Goal: Check status: Check status

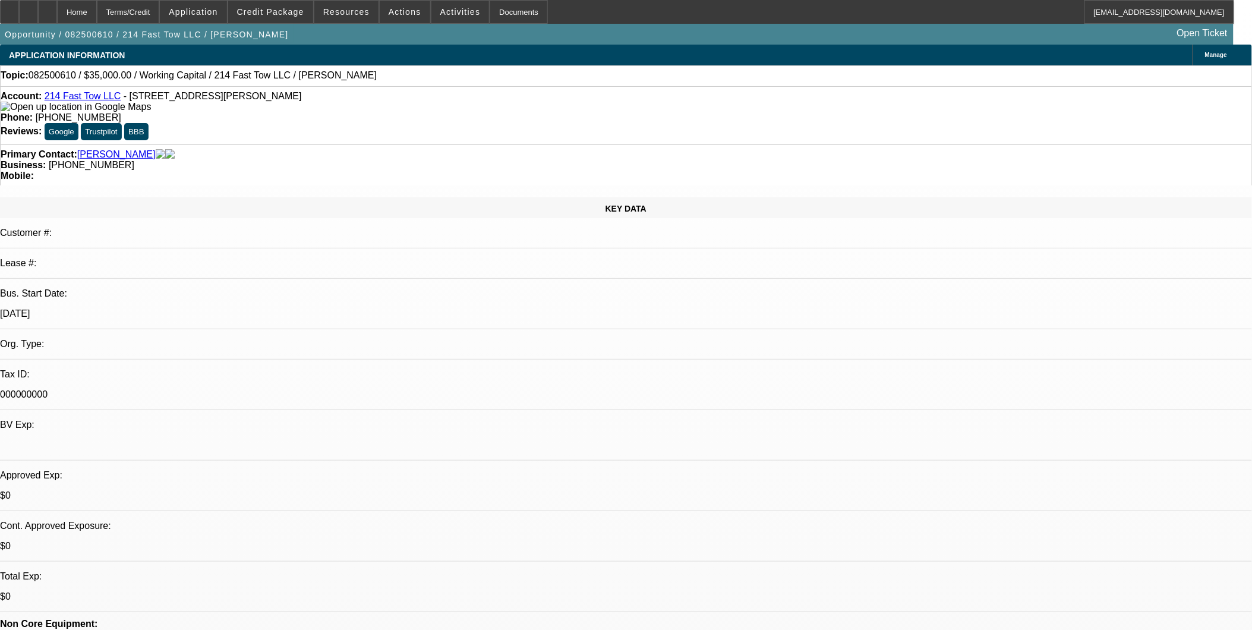
select select "0"
select select "2"
select select "0.1"
select select "1"
select select "2"
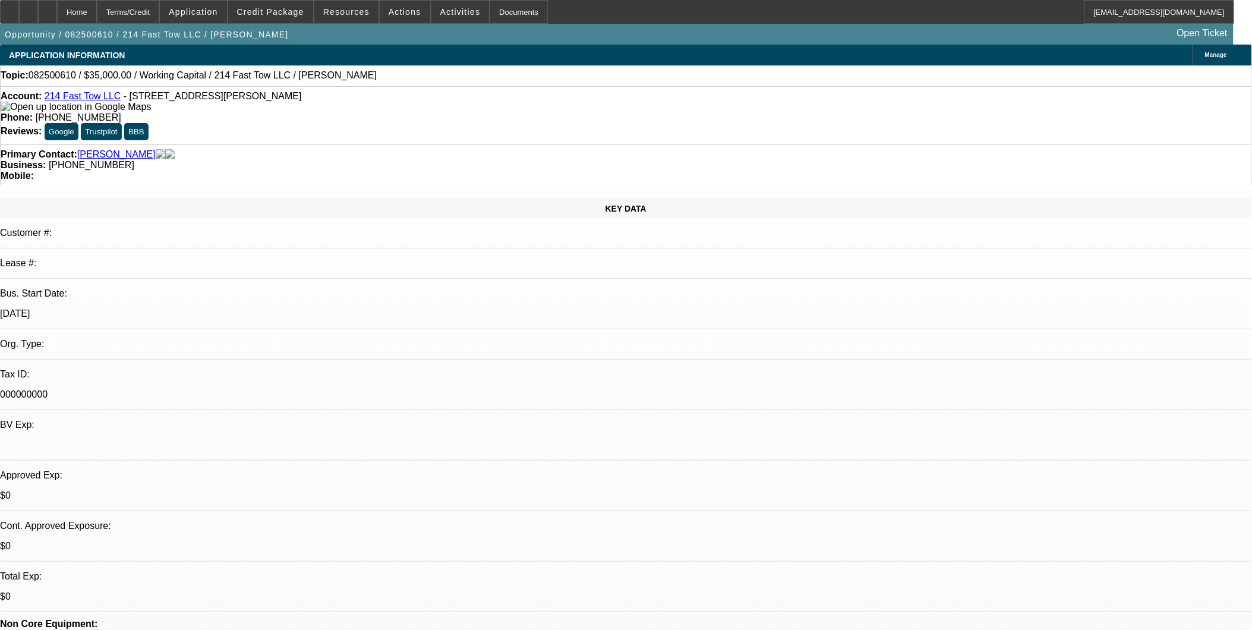
select select "4"
click at [83, 99] on link "214 Fast Tow LLC" at bounding box center [83, 96] width 77 height 10
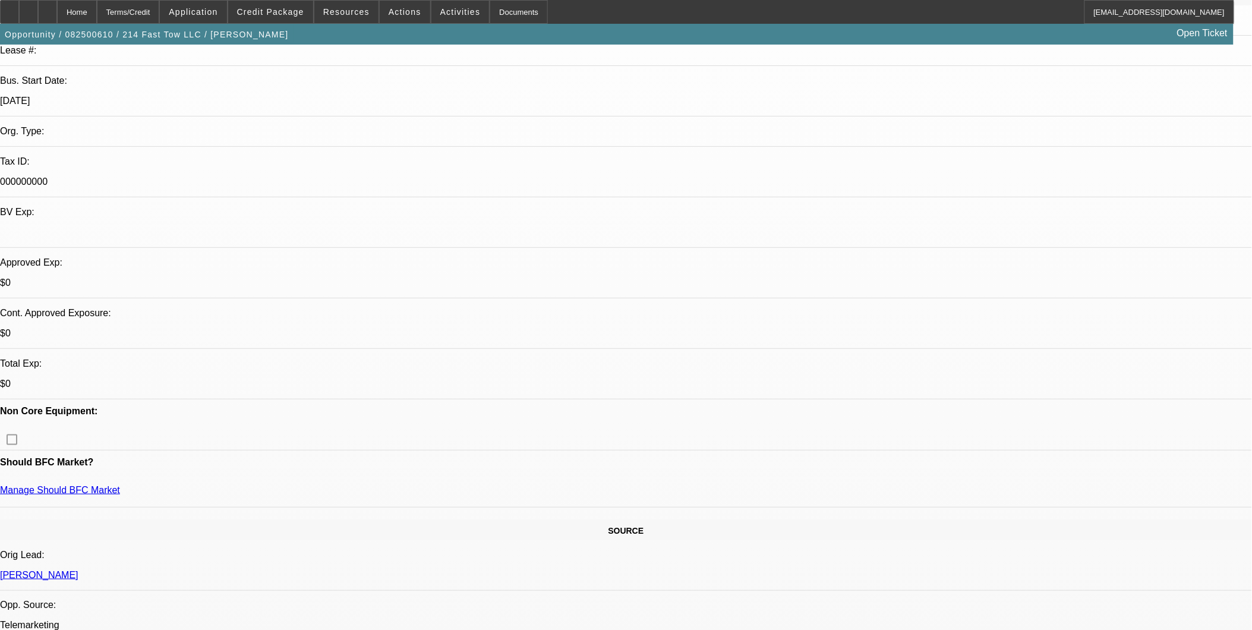
scroll to position [66, 0]
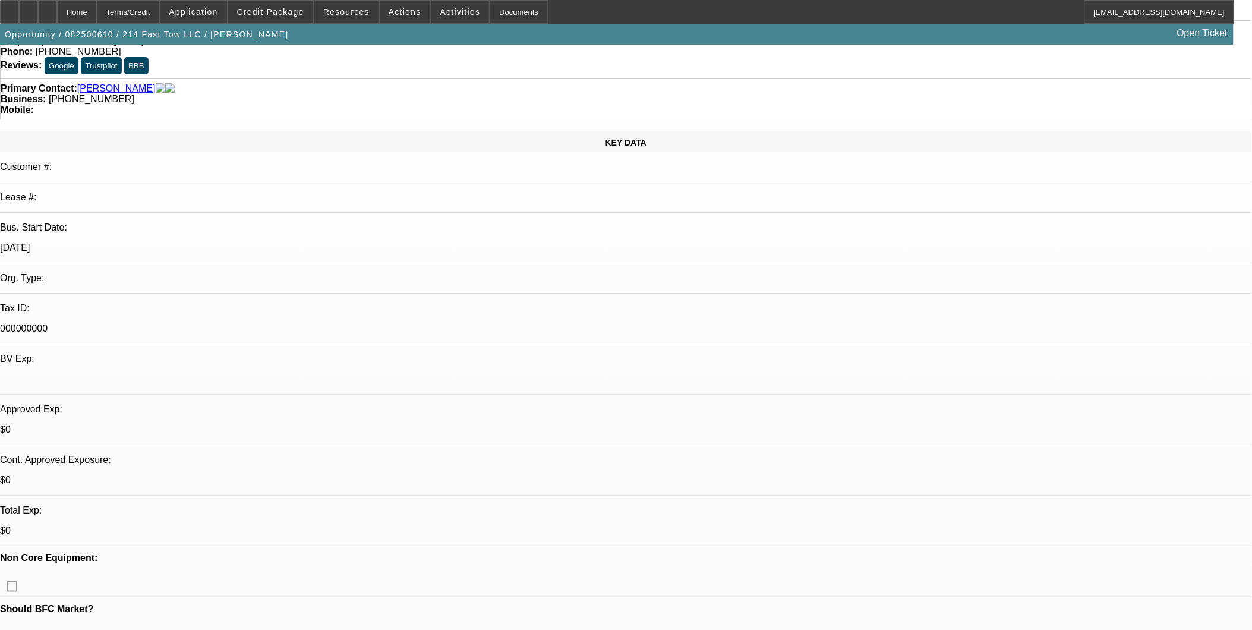
drag, startPoint x: 314, startPoint y: 452, endPoint x: 319, endPoint y: 446, distance: 7.6
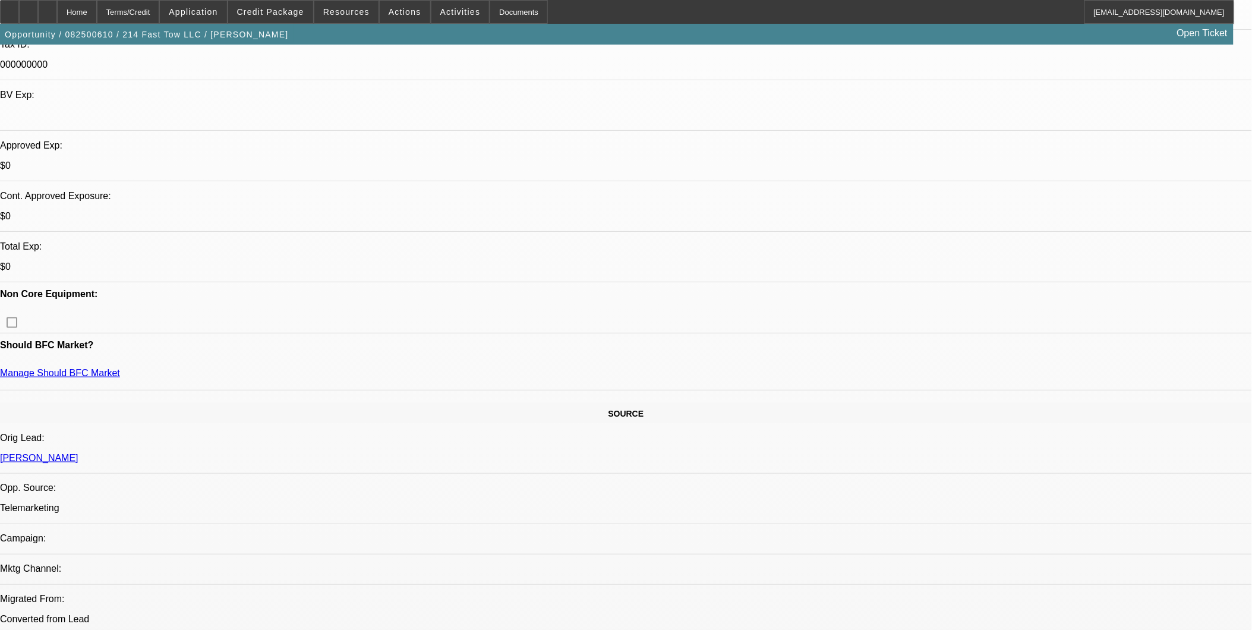
scroll to position [0, 0]
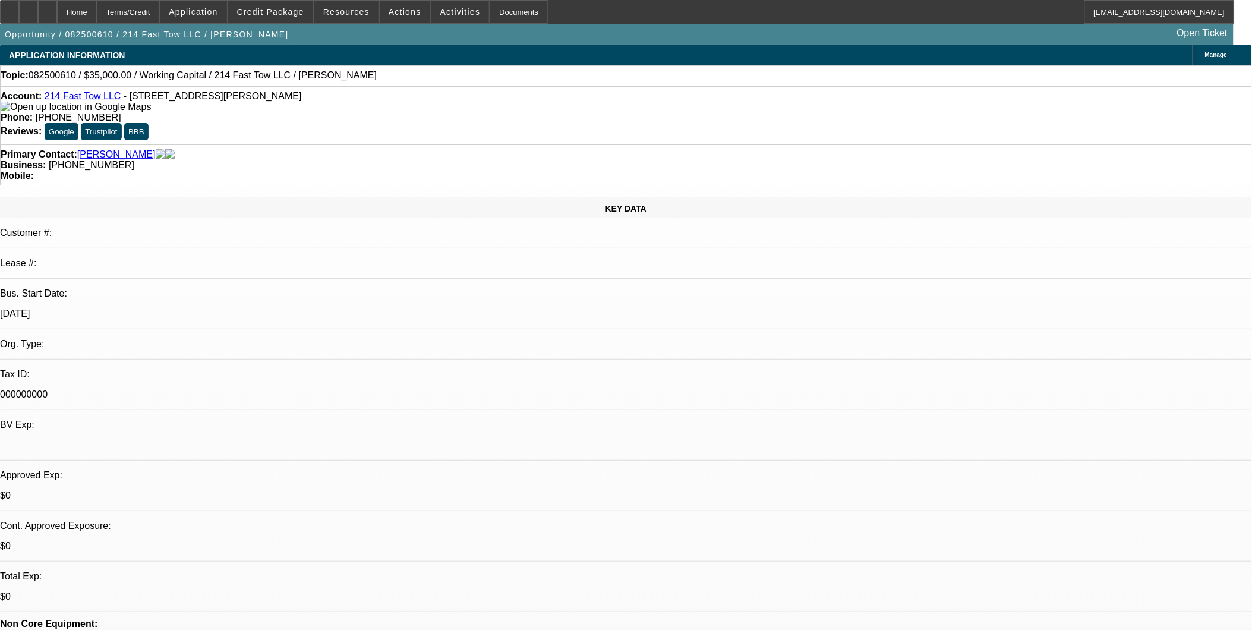
drag, startPoint x: 175, startPoint y: 212, endPoint x: 160, endPoint y: 212, distance: 14.3
click at [160, 308] on p "[DATE]" at bounding box center [626, 313] width 1252 height 11
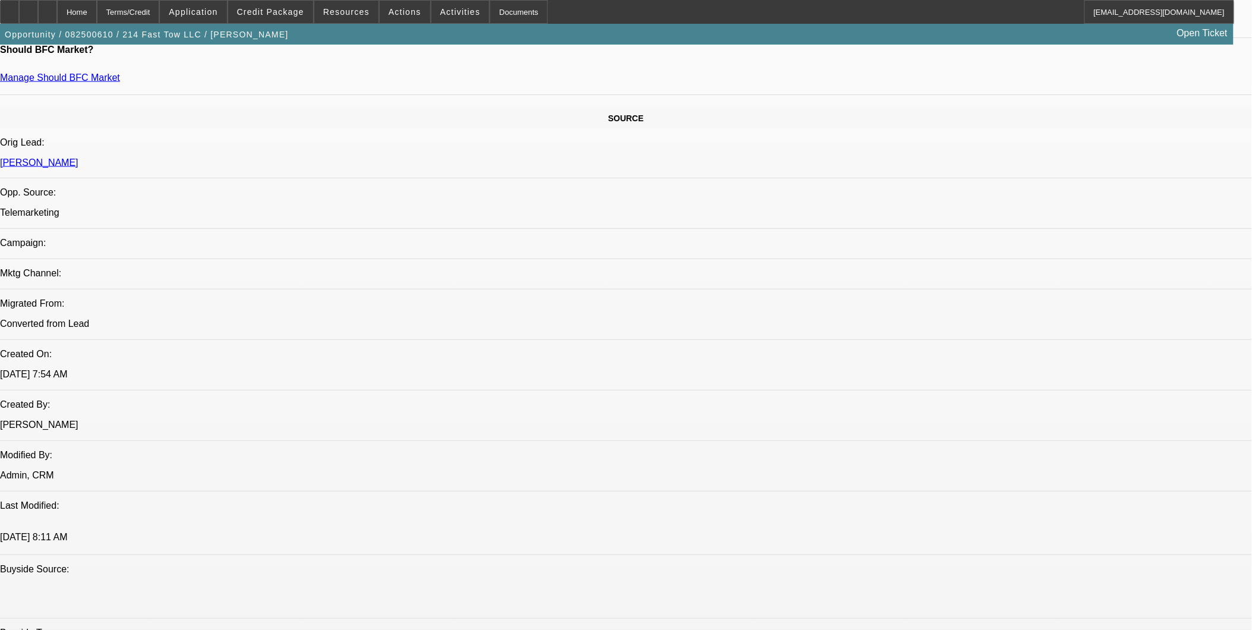
scroll to position [726, 0]
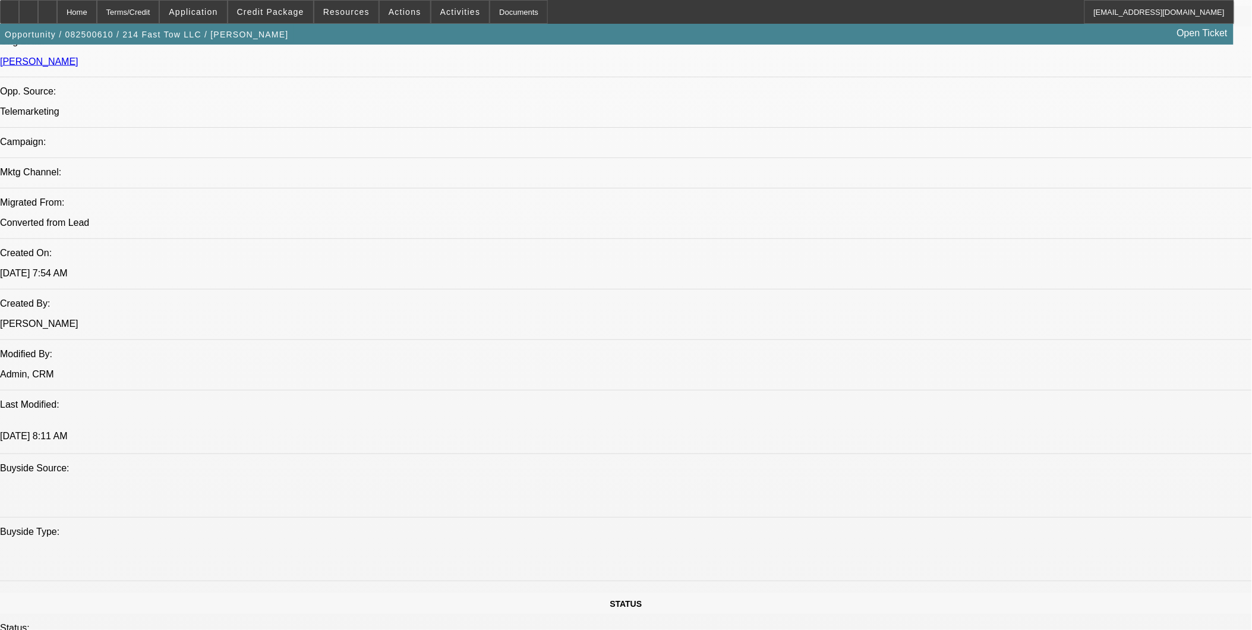
drag, startPoint x: 574, startPoint y: 306, endPoint x: 537, endPoint y: 306, distance: 36.8
drag, startPoint x: 416, startPoint y: 391, endPoint x: 386, endPoint y: 392, distance: 29.7
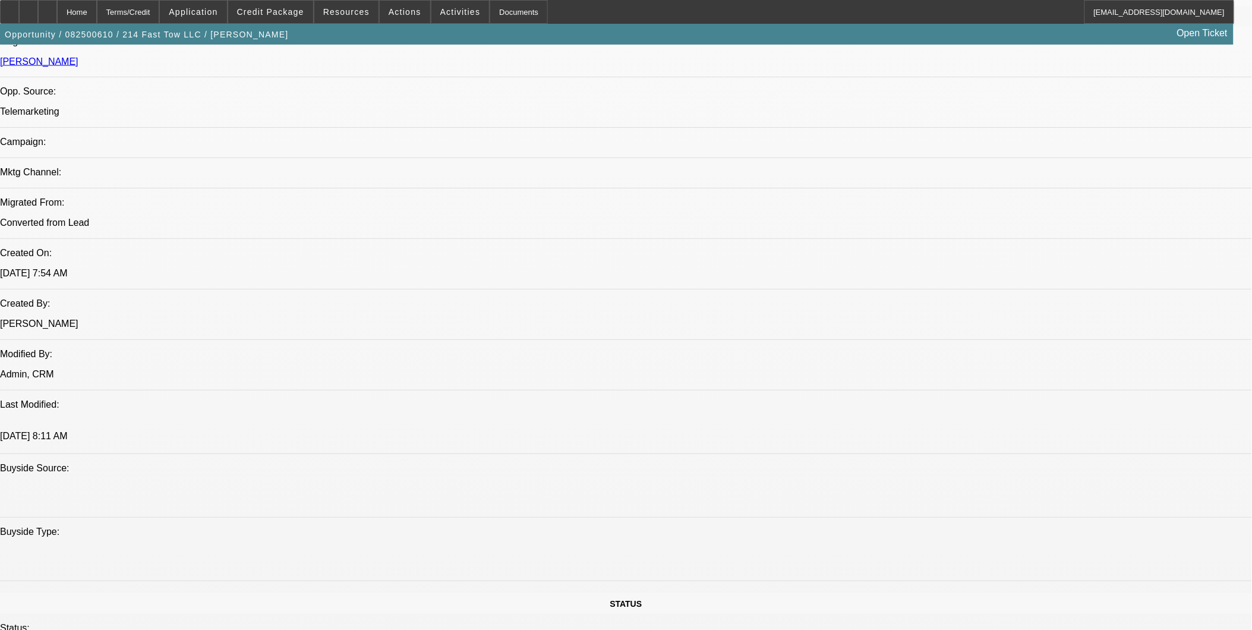
drag, startPoint x: 386, startPoint y: 392, endPoint x: 366, endPoint y: 316, distance: 78.7
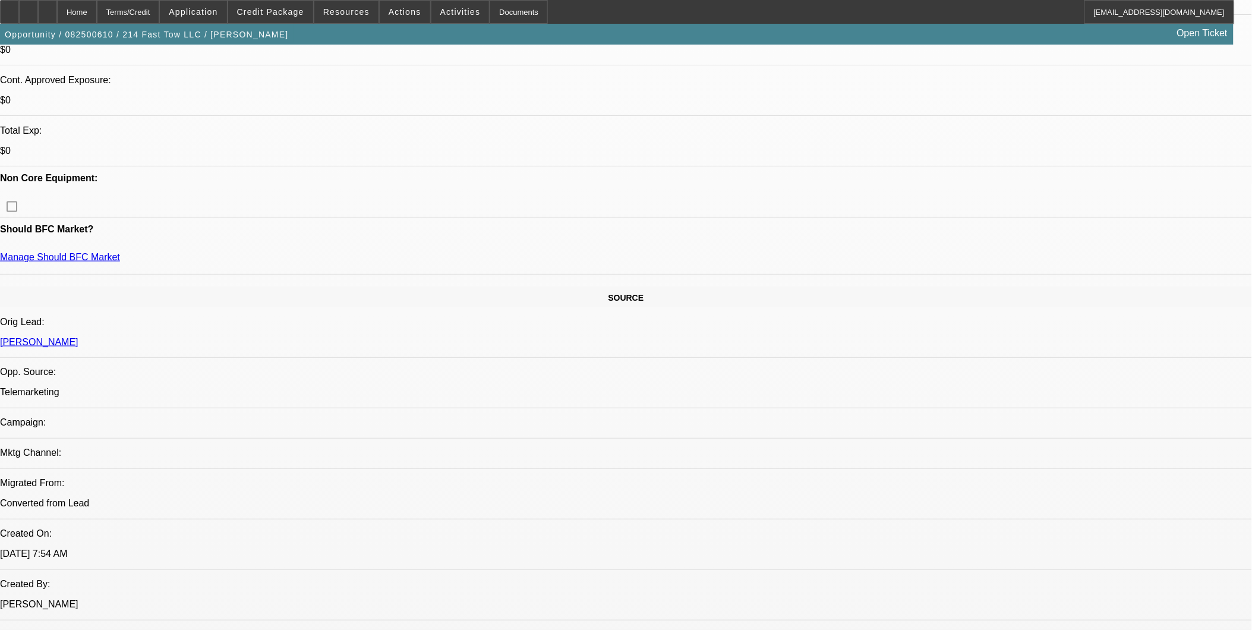
scroll to position [330, 0]
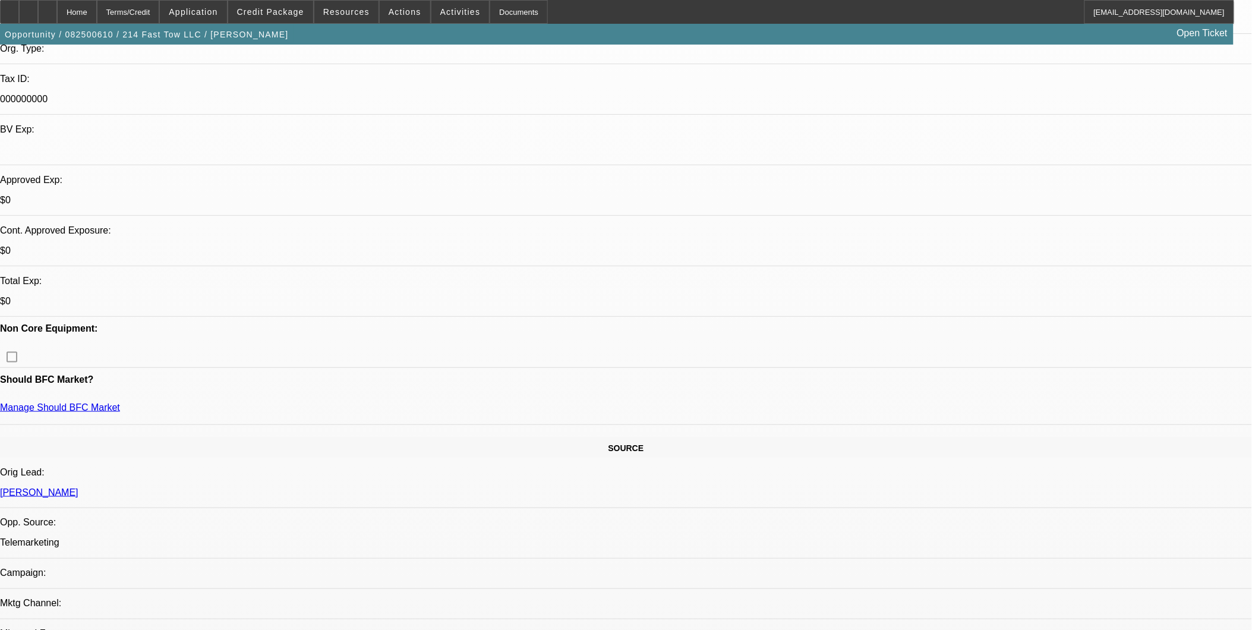
scroll to position [198, 0]
